Goal: Information Seeking & Learning: Learn about a topic

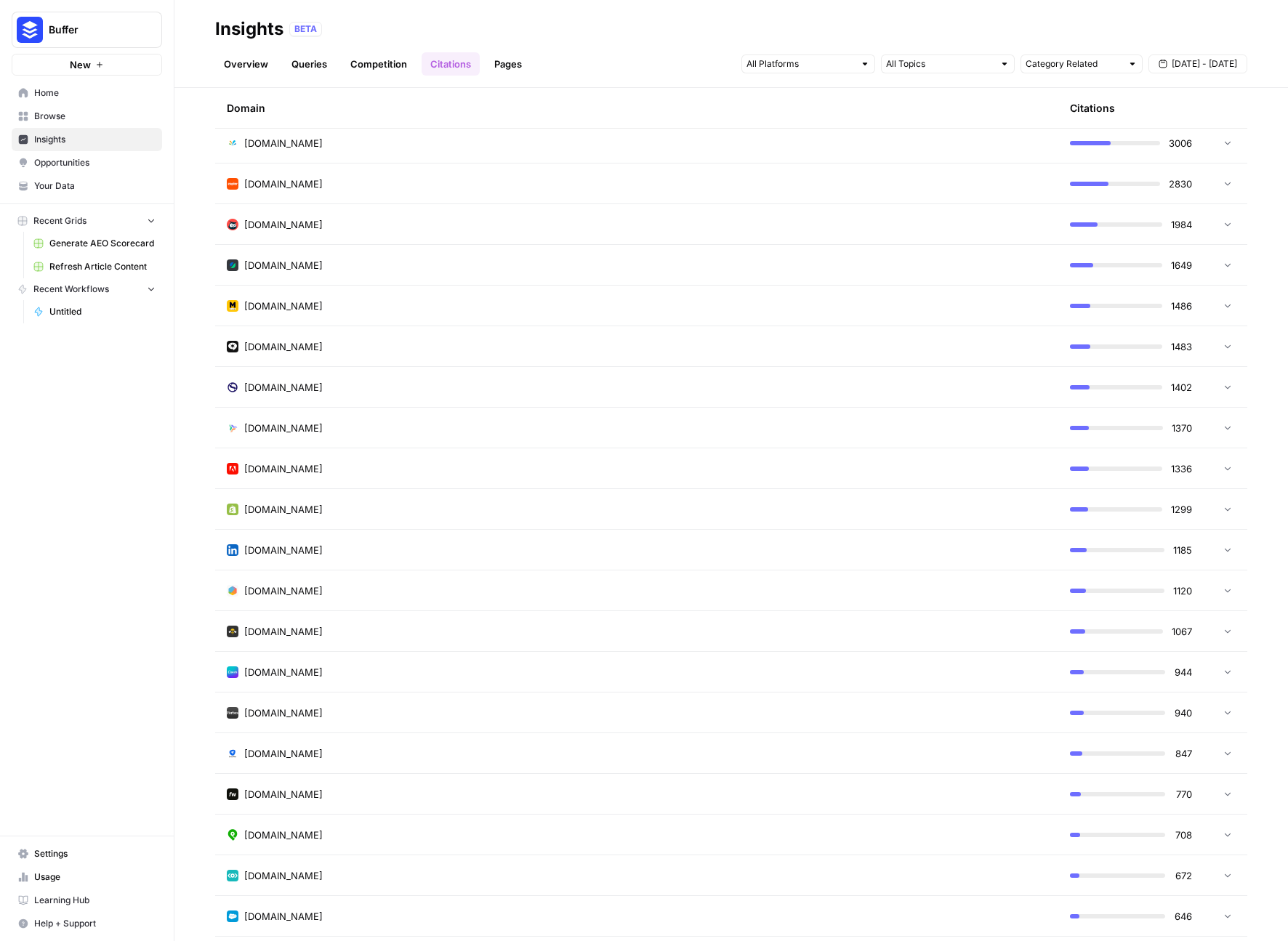
scroll to position [191, 0]
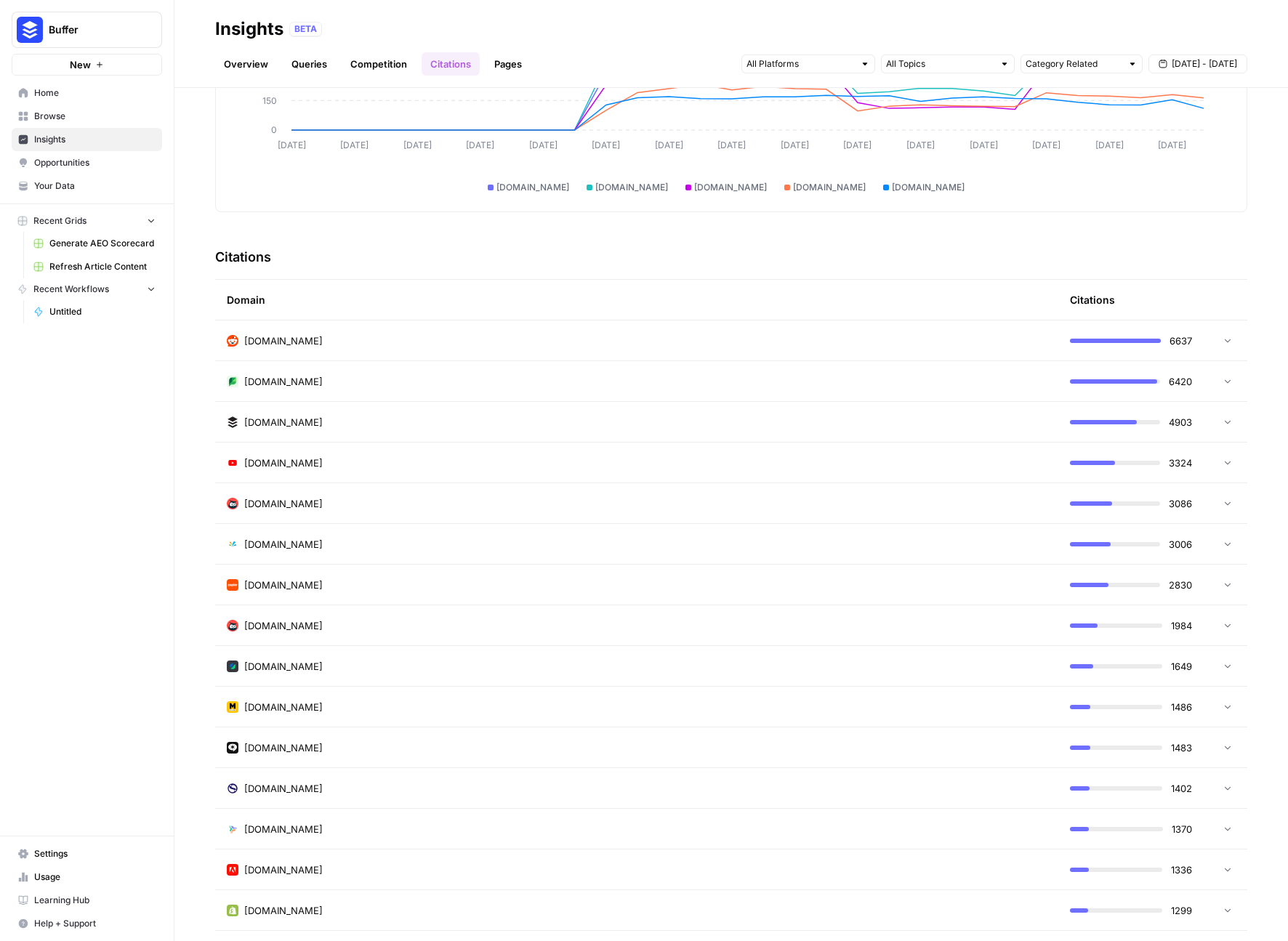
click at [370, 68] on link "Competition" at bounding box center [378, 64] width 74 height 23
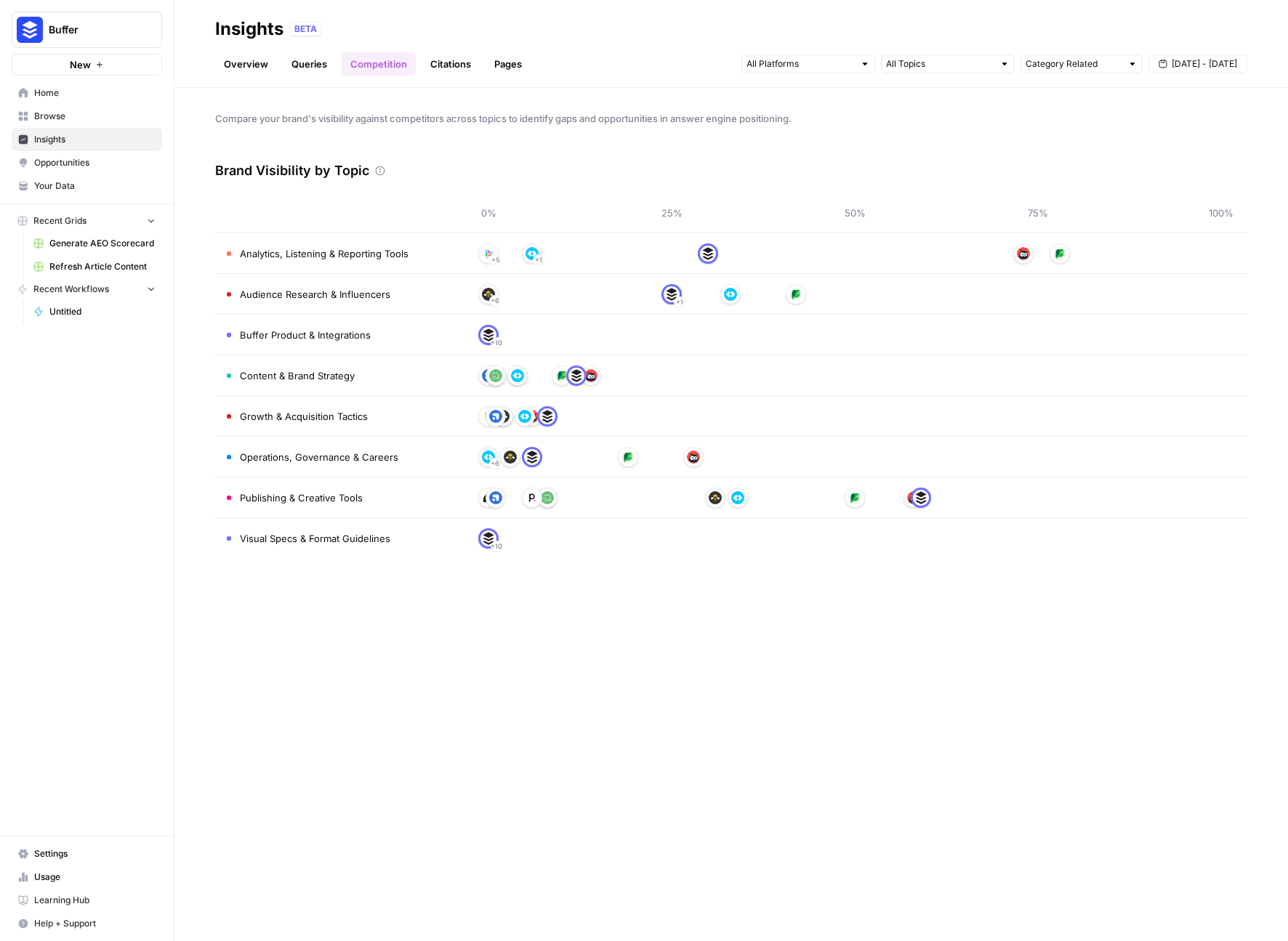
click at [970, 259] on div "+ 5 + 1" at bounding box center [854, 254] width 733 height 23
click at [452, 79] on header "Insights BETA Overview Queries Competition Citations Pages Category Related [DA…" at bounding box center [731, 44] width 1114 height 88
click at [453, 66] on link "Citations" at bounding box center [450, 64] width 58 height 23
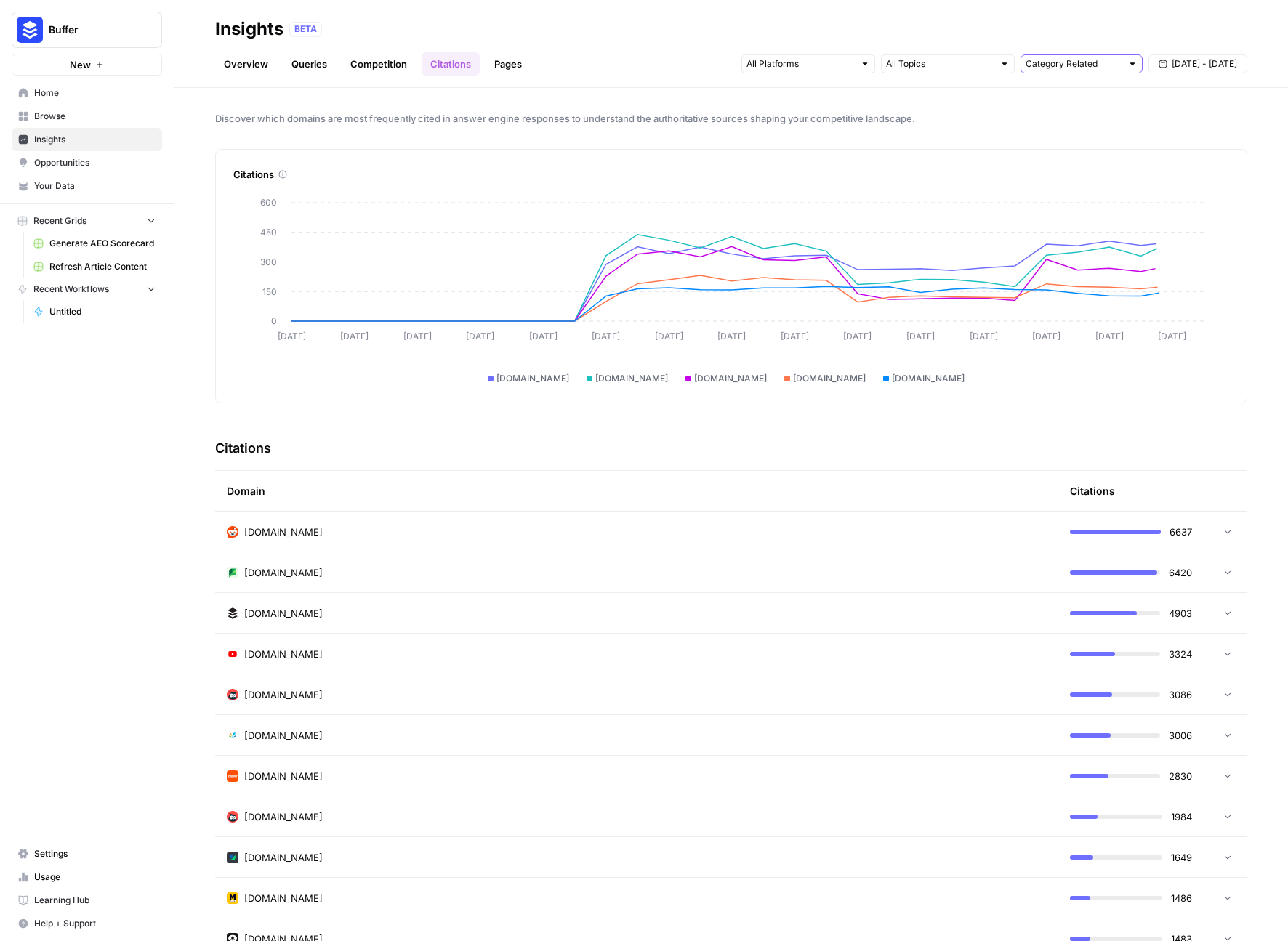
click at [1114, 65] on input "text" at bounding box center [1072, 64] width 96 height 14
type input "Category Related"
click at [966, 62] on input "text" at bounding box center [939, 64] width 107 height 14
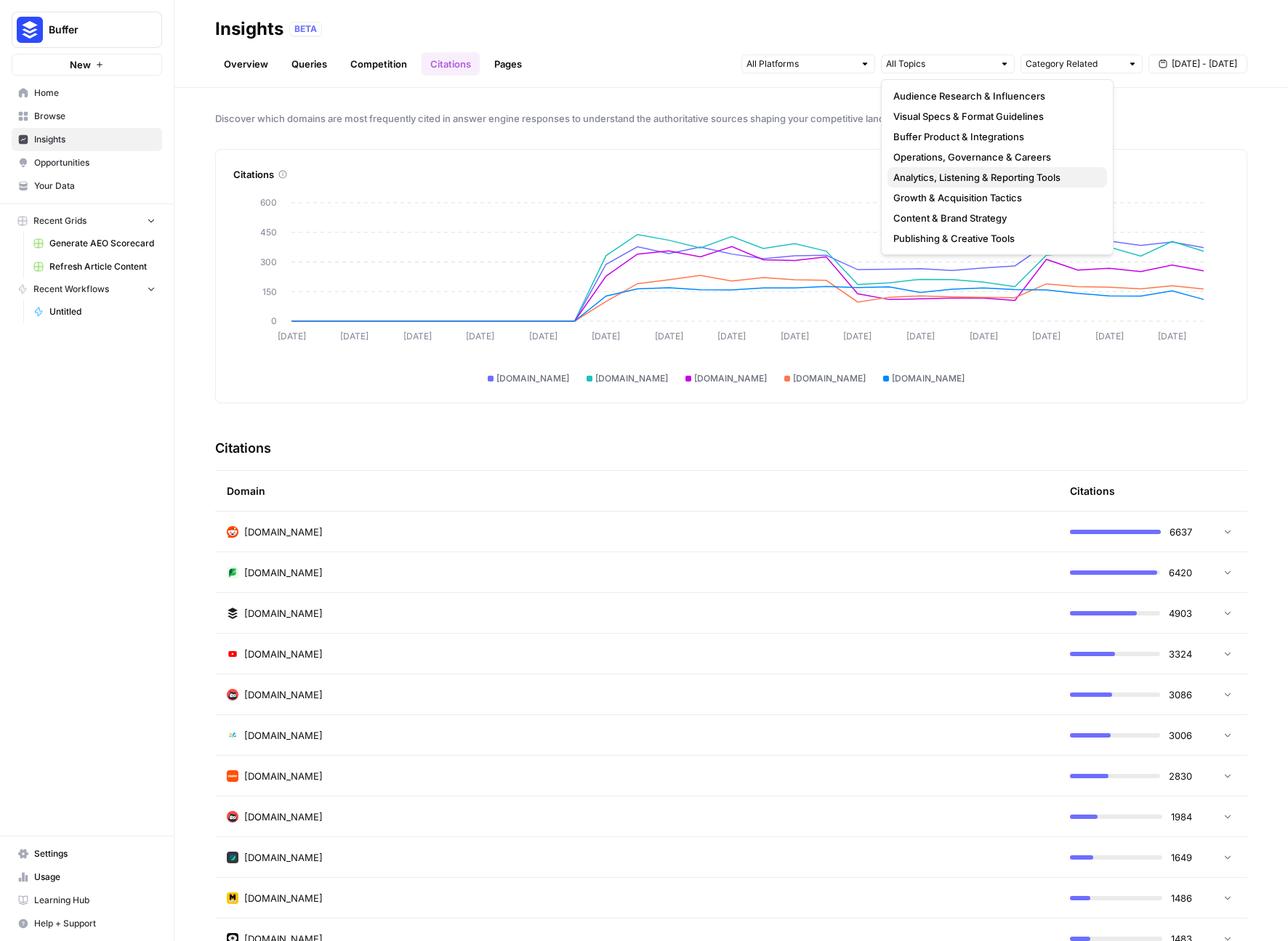
click at [997, 173] on span "Analytics, Listening & Reporting Tools" at bounding box center [995, 177] width 202 height 14
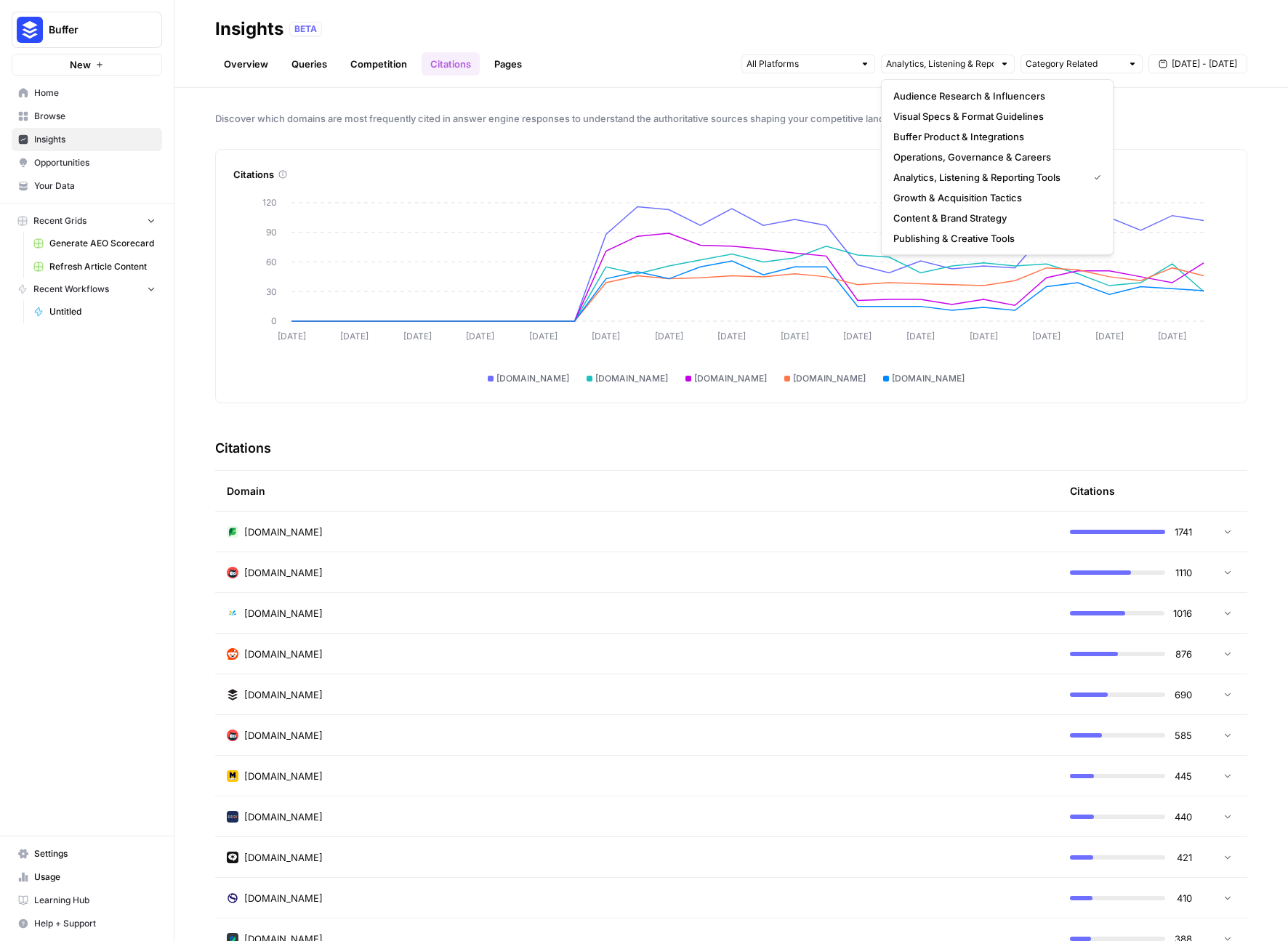
scroll to position [9, 0]
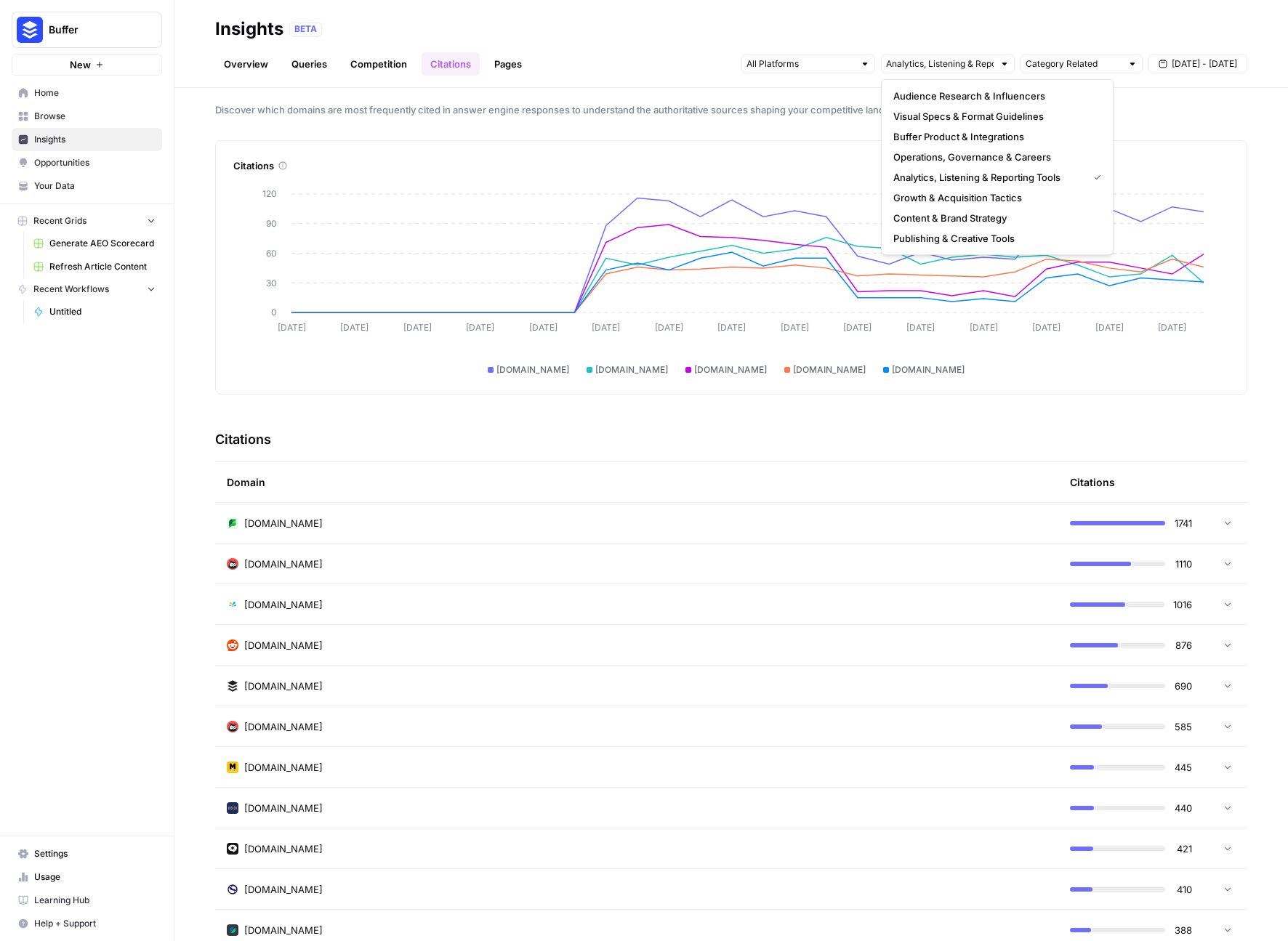
click at [919, 699] on td "[DOMAIN_NAME]" at bounding box center [637, 685] width 843 height 40
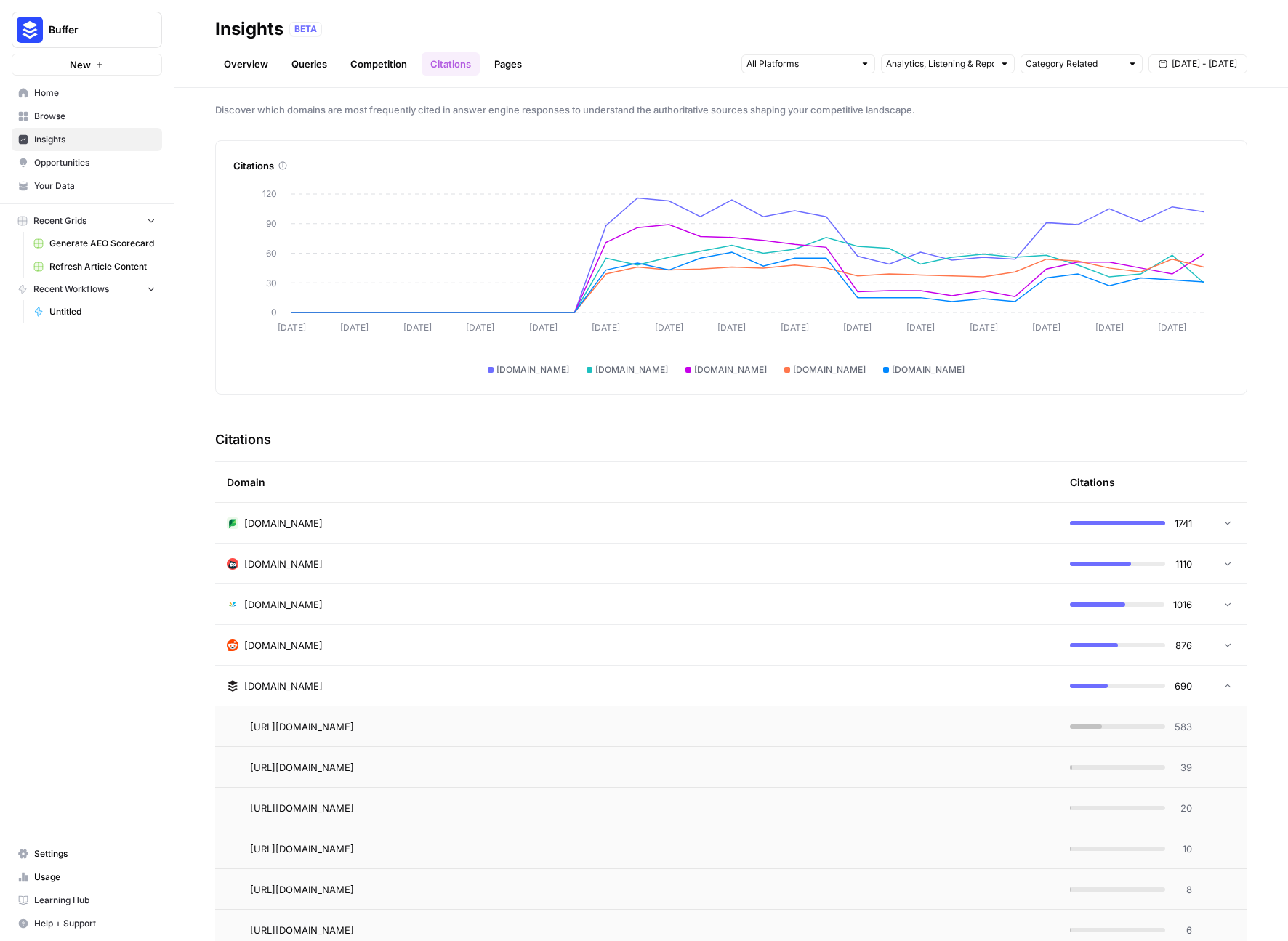
click at [708, 511] on td "[DOMAIN_NAME]" at bounding box center [637, 522] width 843 height 40
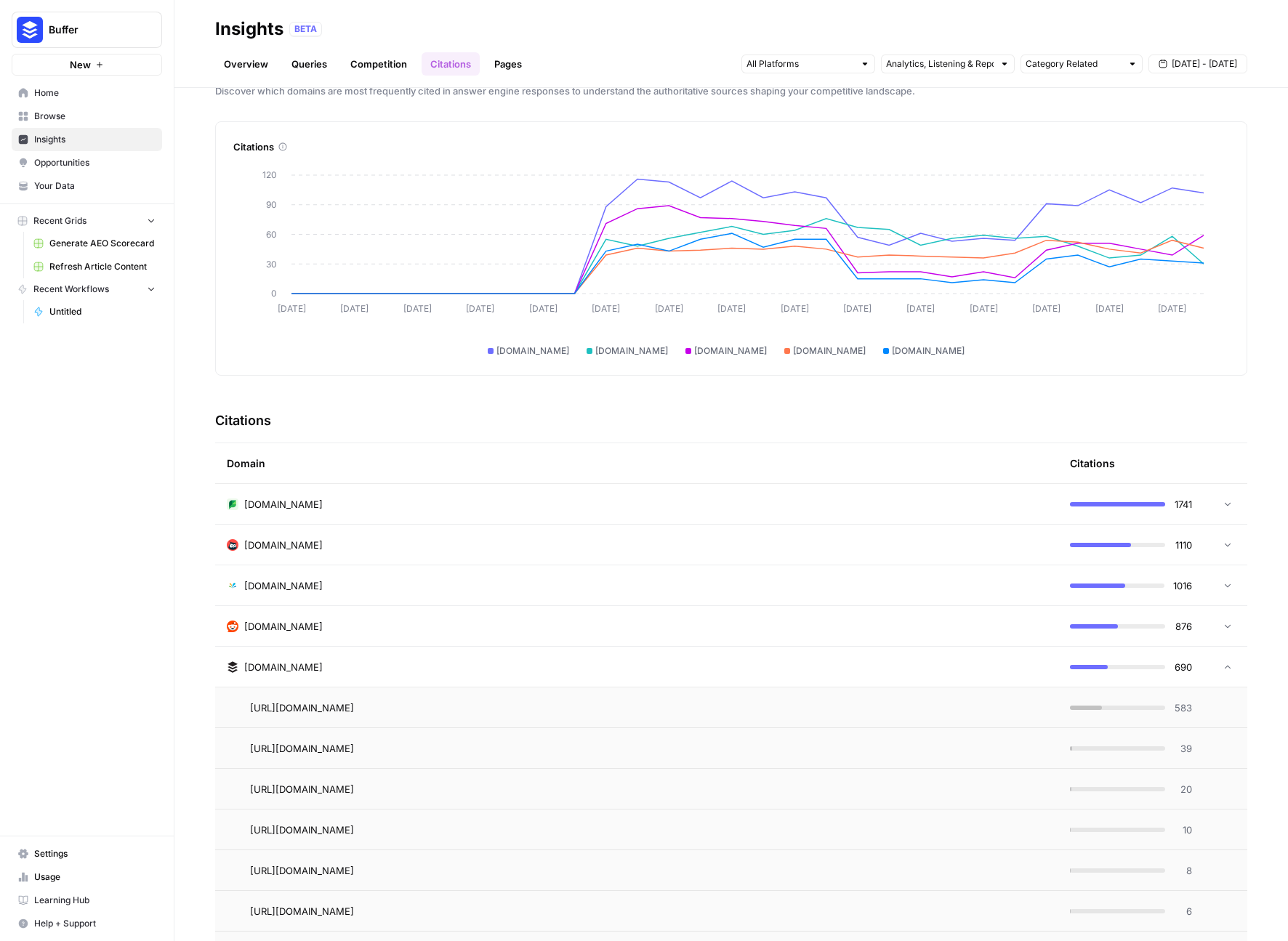
scroll to position [335, 0]
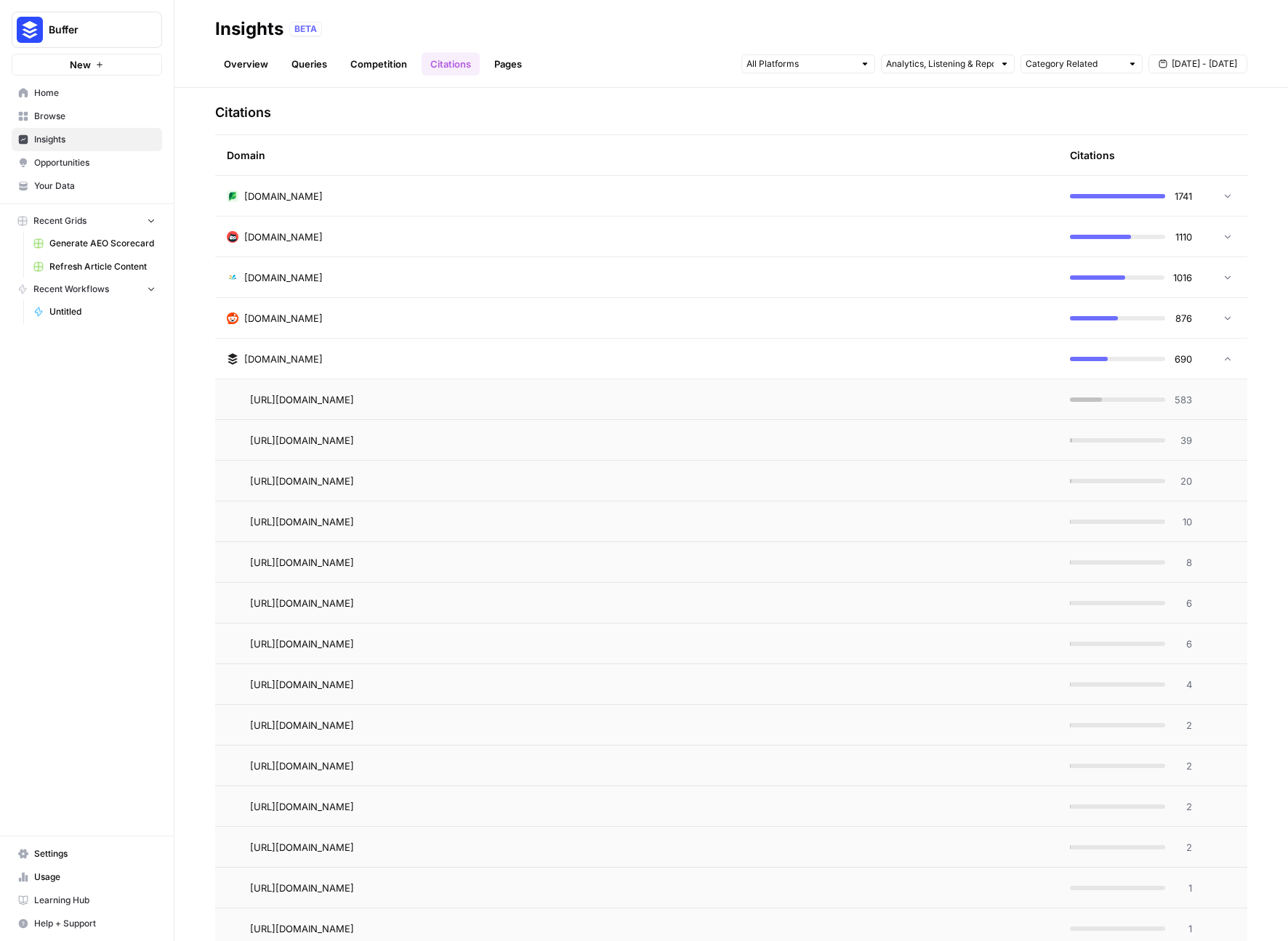
click at [616, 352] on div "[DOMAIN_NAME]" at bounding box center [637, 359] width 820 height 14
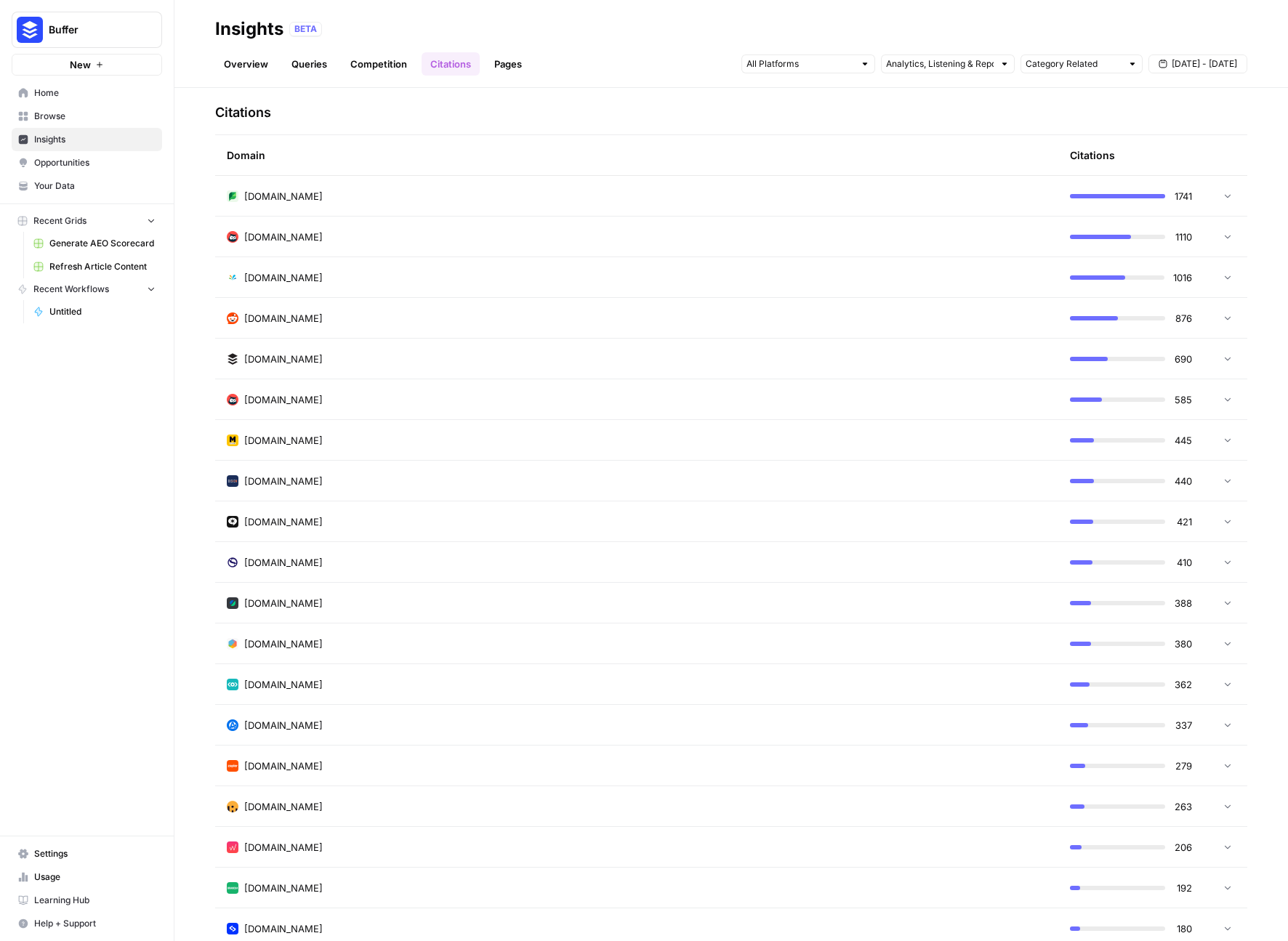
click at [541, 598] on div "[DOMAIN_NAME]" at bounding box center [637, 603] width 820 height 14
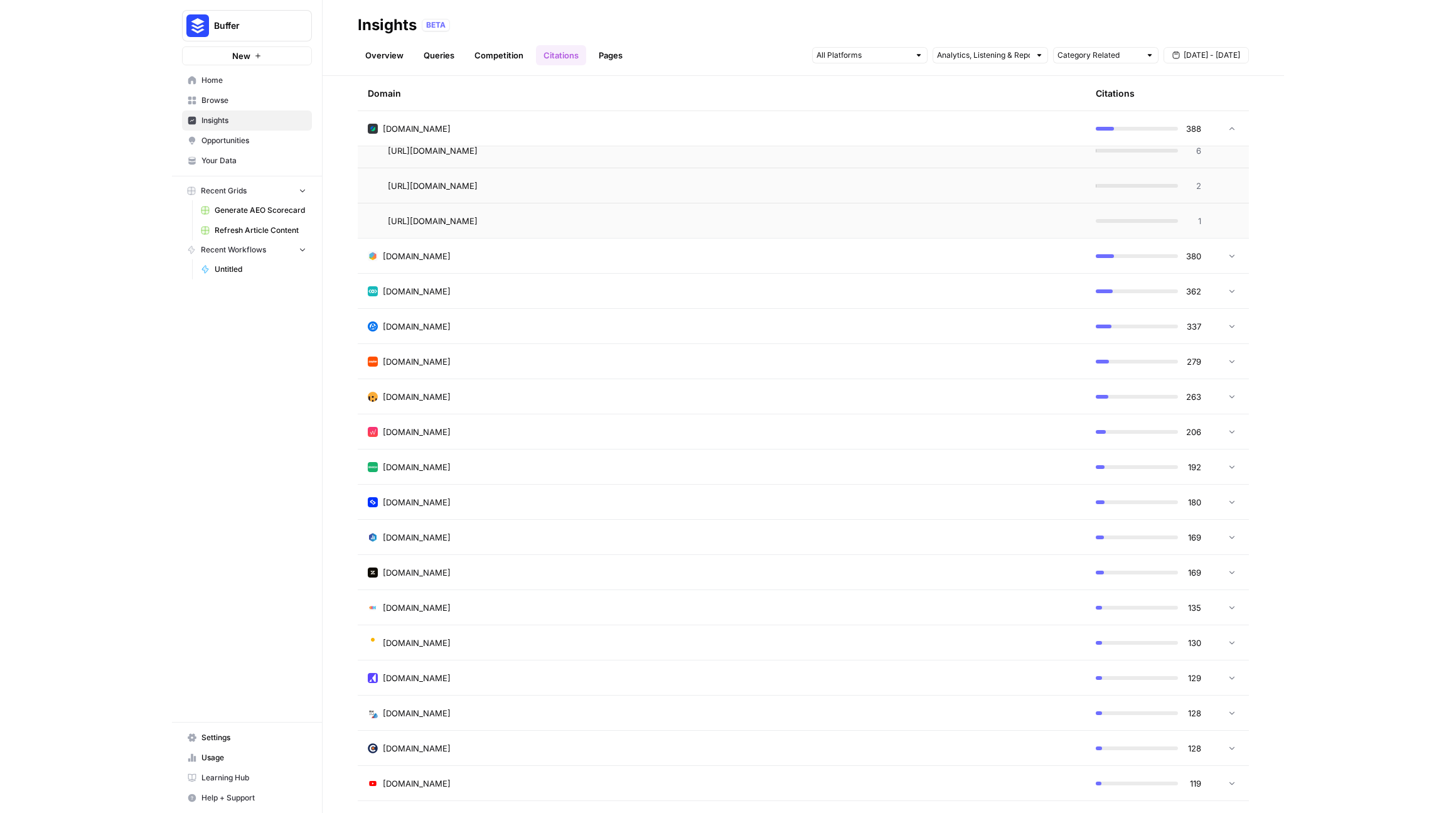
scroll to position [0, 0]
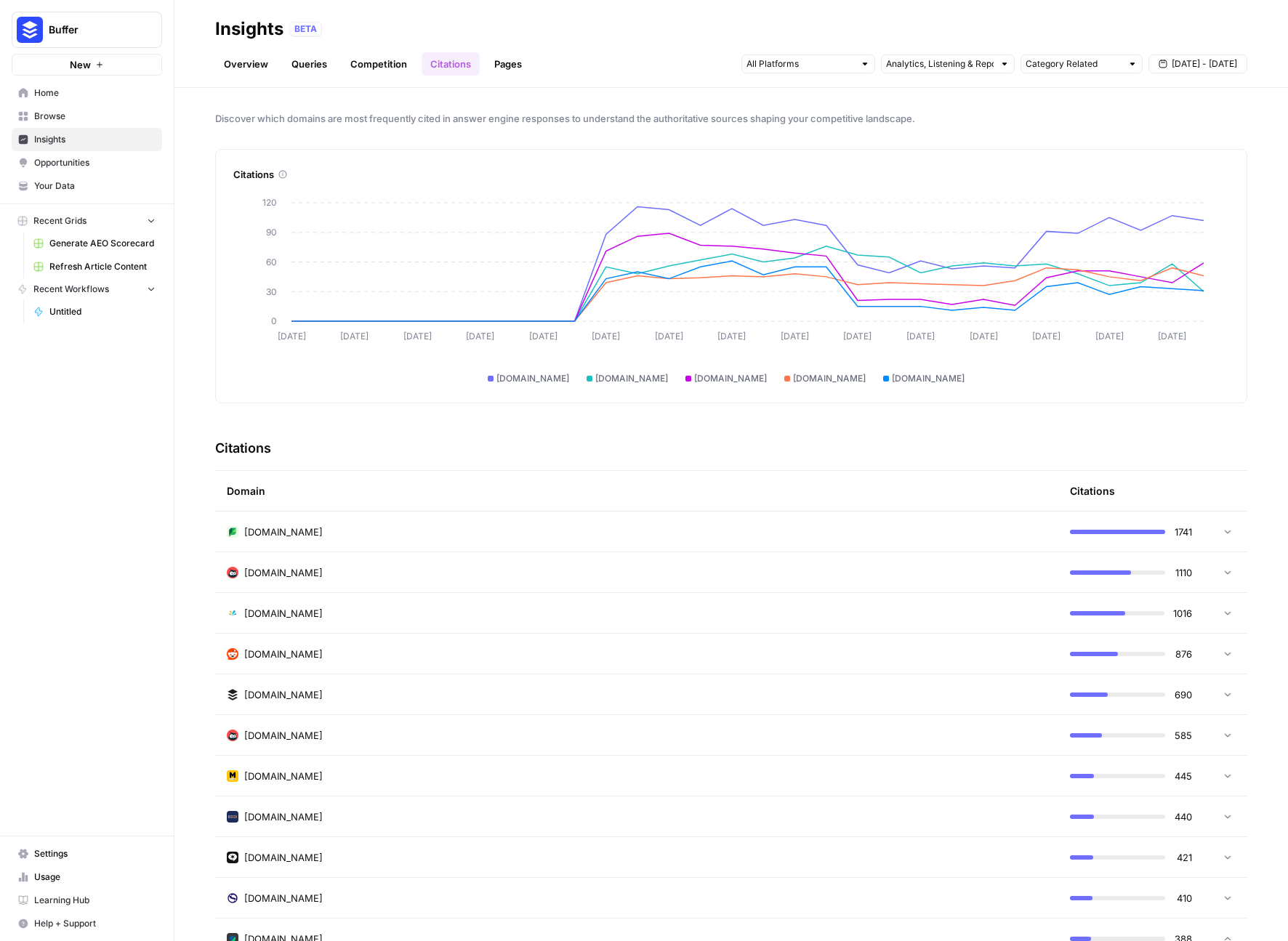
click at [318, 53] on link "Queries" at bounding box center [309, 64] width 53 height 23
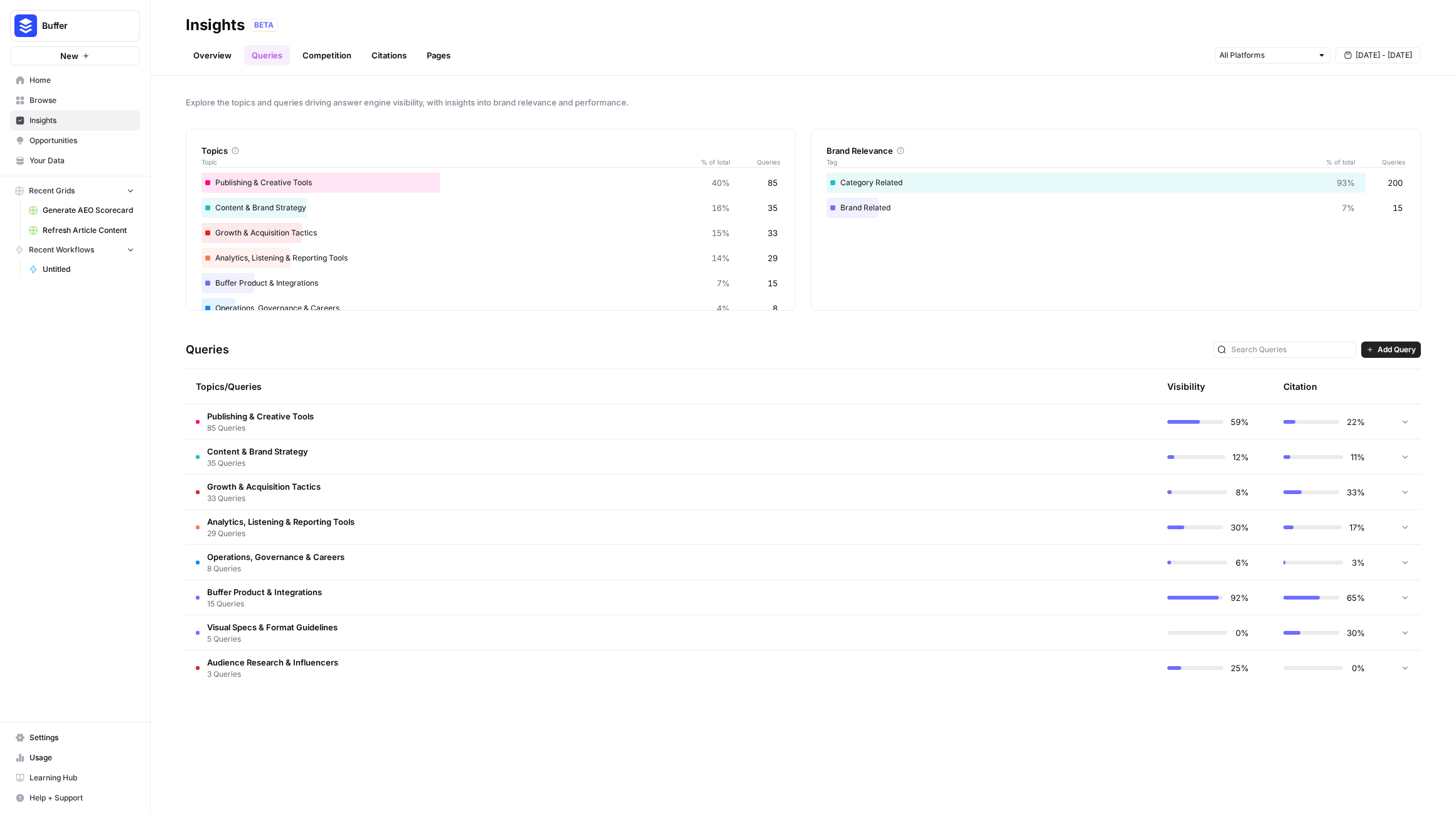
click at [692, 52] on div "Overview Queries Competition Citations Pages [DATE] - [DATE]" at bounding box center [803, 50] width 1235 height 30
